Goal: Task Accomplishment & Management: Manage account settings

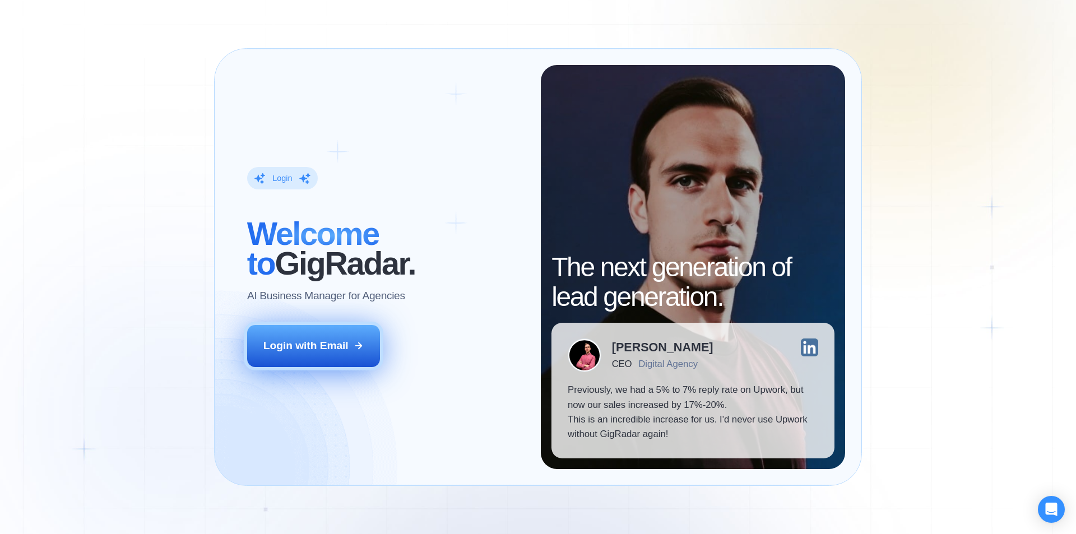
click at [322, 357] on button "Login with Email" at bounding box center [313, 345] width 133 height 41
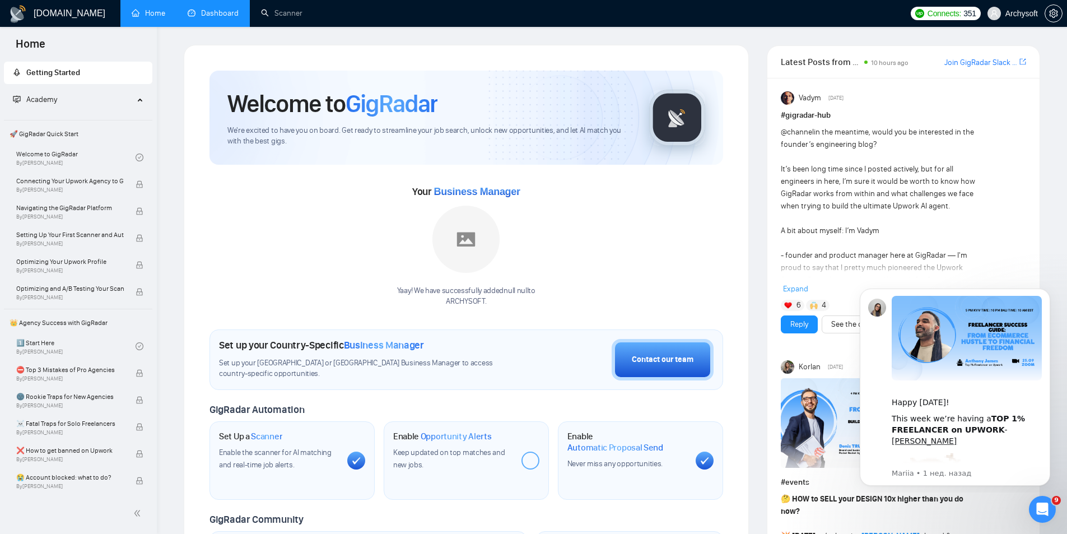
click at [216, 15] on link "Dashboard" at bounding box center [213, 13] width 51 height 10
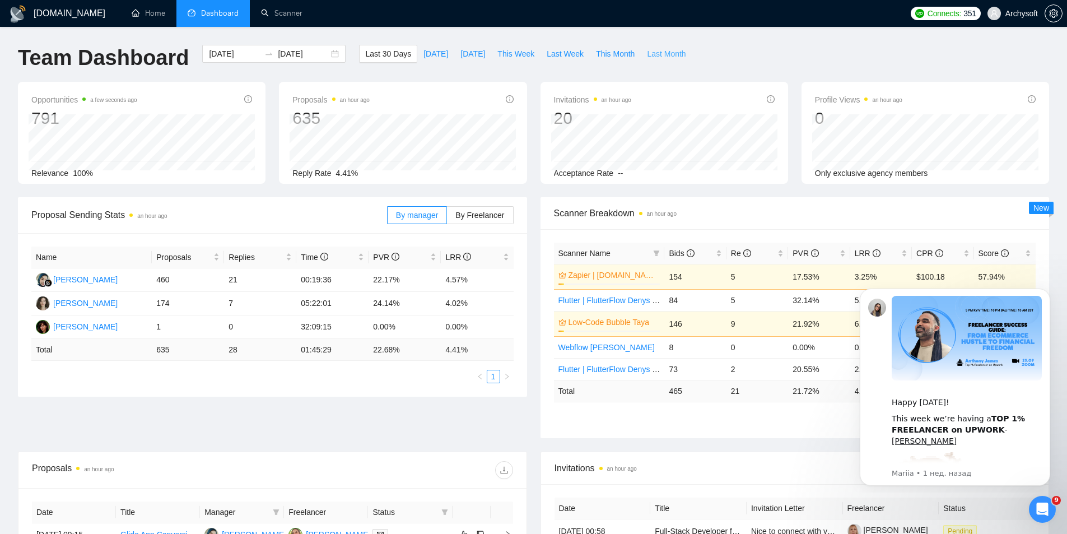
click at [655, 59] on span "Last Month" at bounding box center [666, 54] width 39 height 12
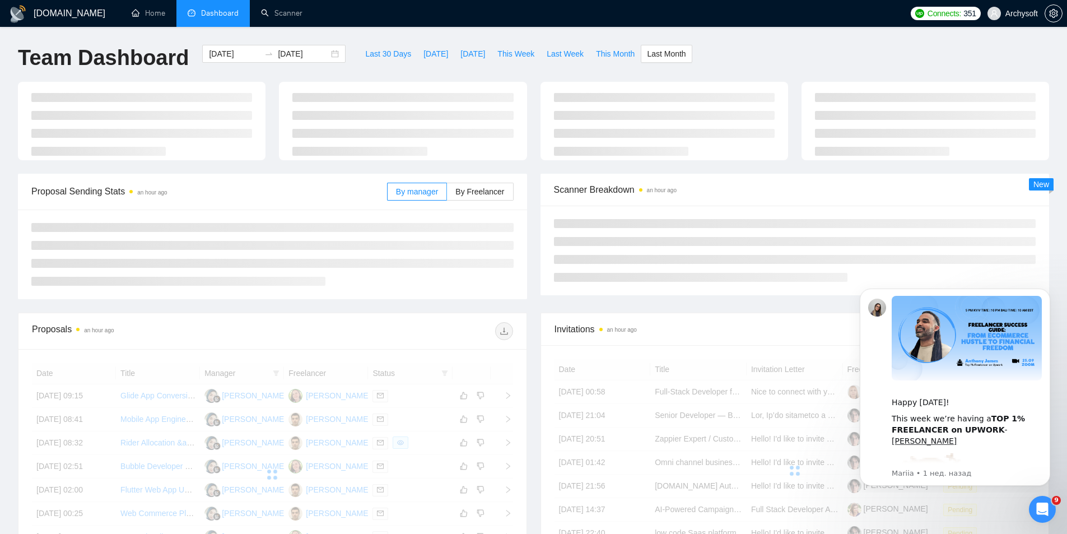
type input "[DATE]"
